Goal: Task Accomplishment & Management: Use online tool/utility

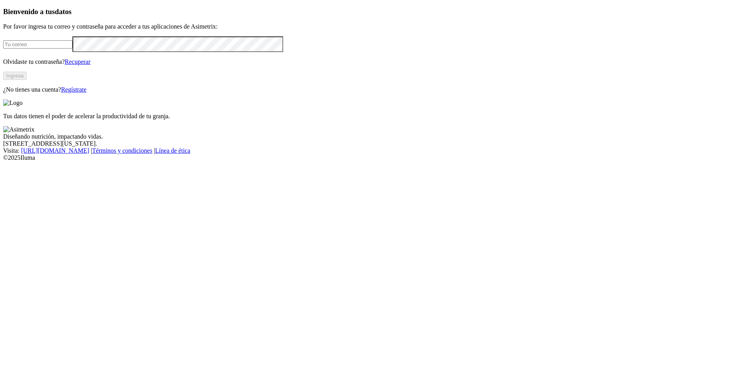
type input "[EMAIL_ADDRESS][DOMAIN_NAME]"
click at [27, 80] on button "Ingresa" at bounding box center [15, 76] width 24 height 8
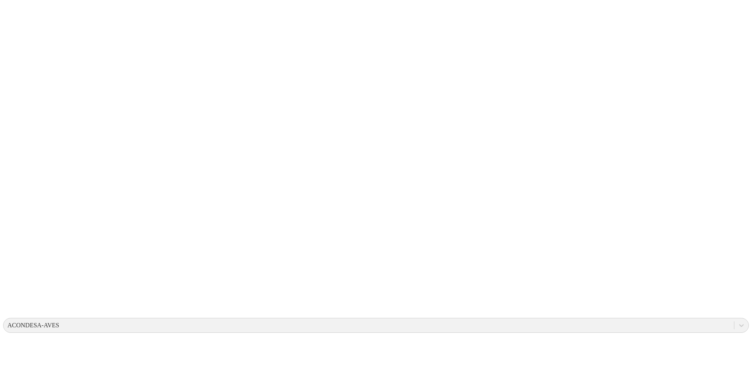
type input "19 de agosto"
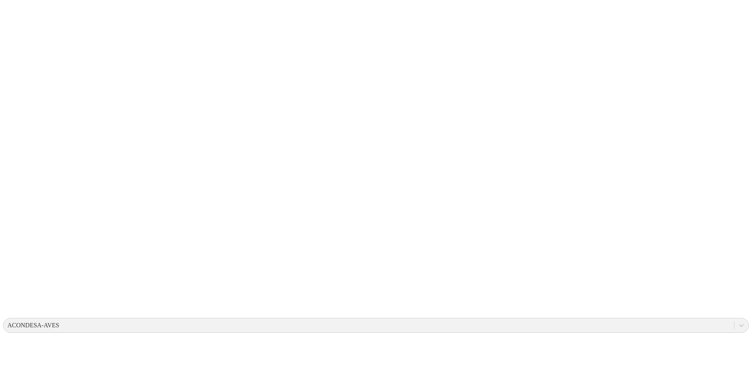
type input "19 de agosto"
